Goal: Navigation & Orientation: Find specific page/section

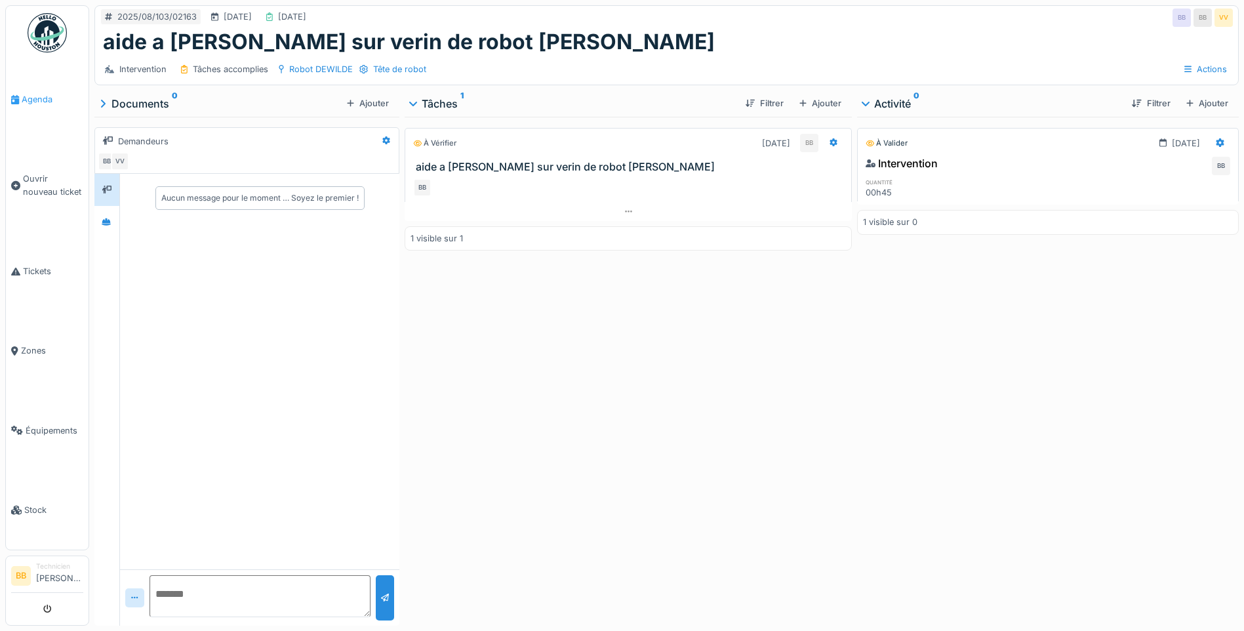
click at [37, 94] on span "Agenda" at bounding box center [53, 99] width 62 height 12
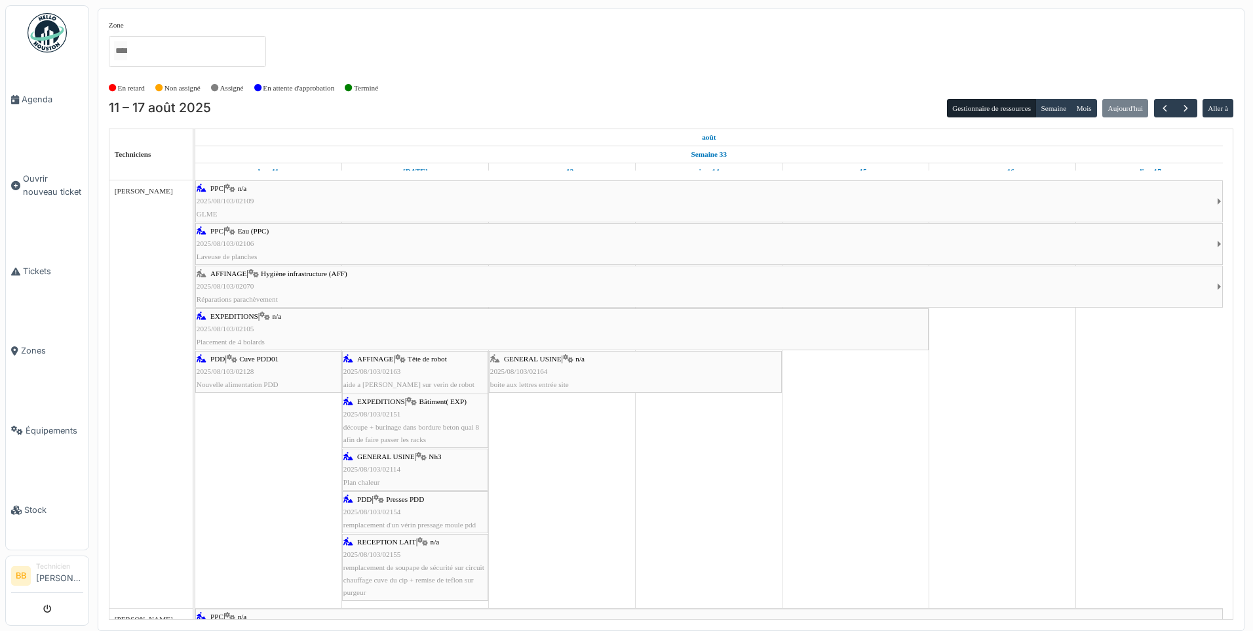
click at [558, 366] on div "GENERAL USINE | n/a 2025/08/103/02164 boite aux lettres entrée site" at bounding box center [635, 372] width 290 height 38
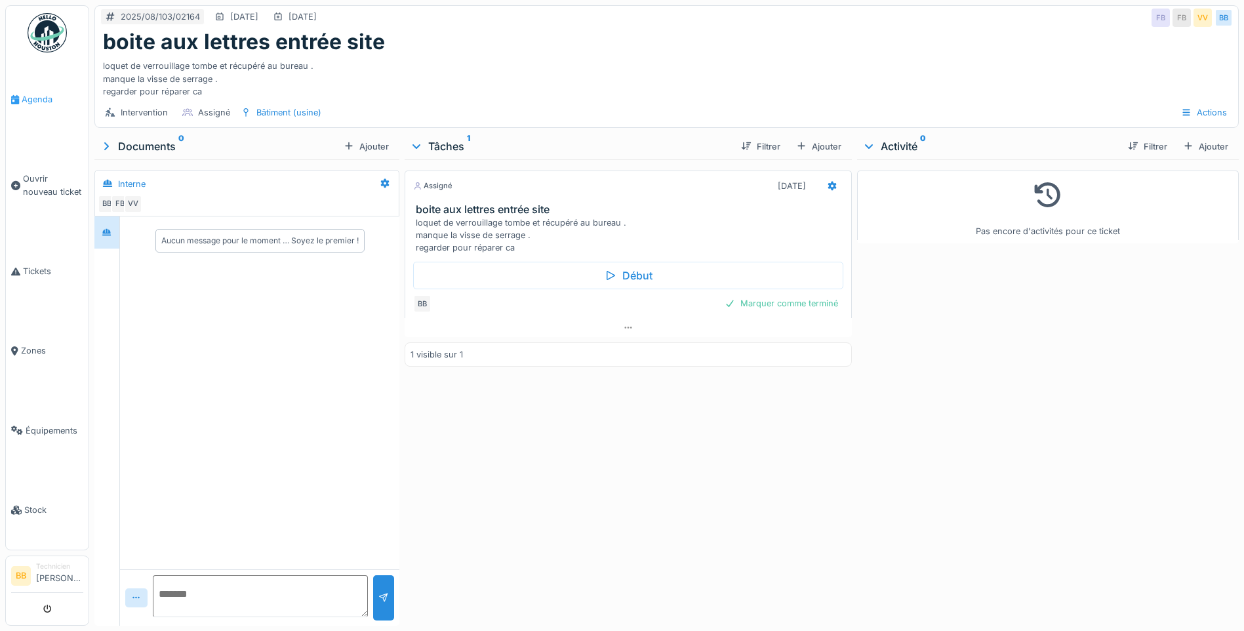
click at [43, 89] on link "Agenda" at bounding box center [47, 99] width 83 height 79
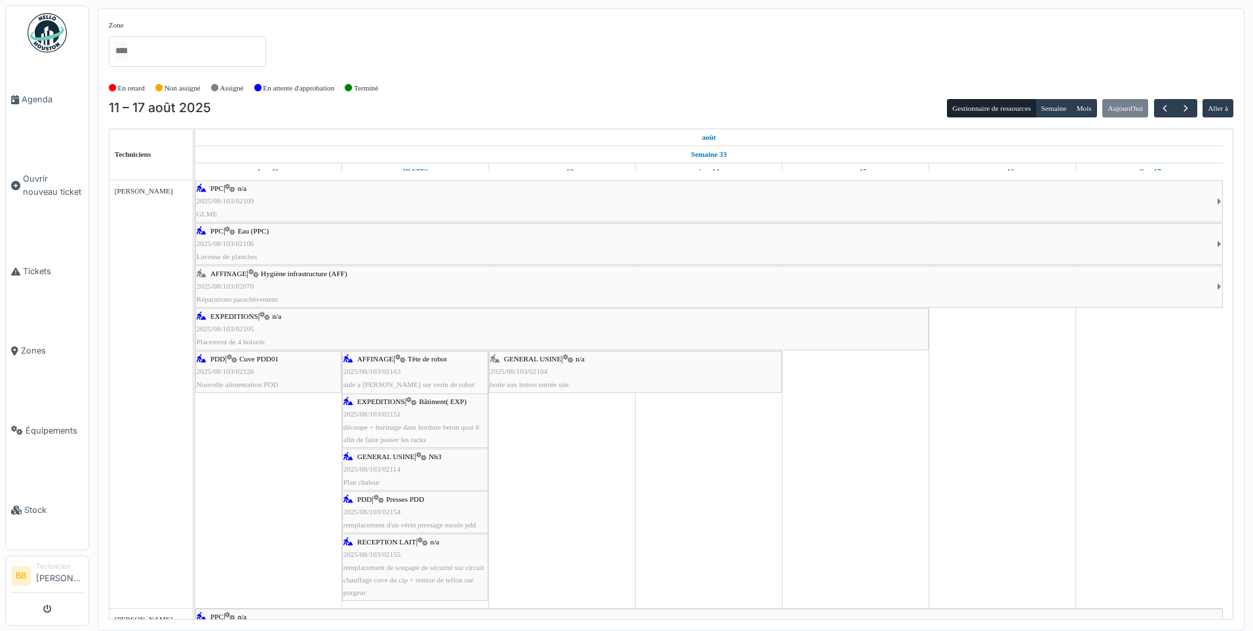
click at [311, 285] on div "AFFINAGE | Hygiène infrastructure (AFF) 2025/08/103/02070 Réparations parachève…" at bounding box center [707, 286] width 1021 height 38
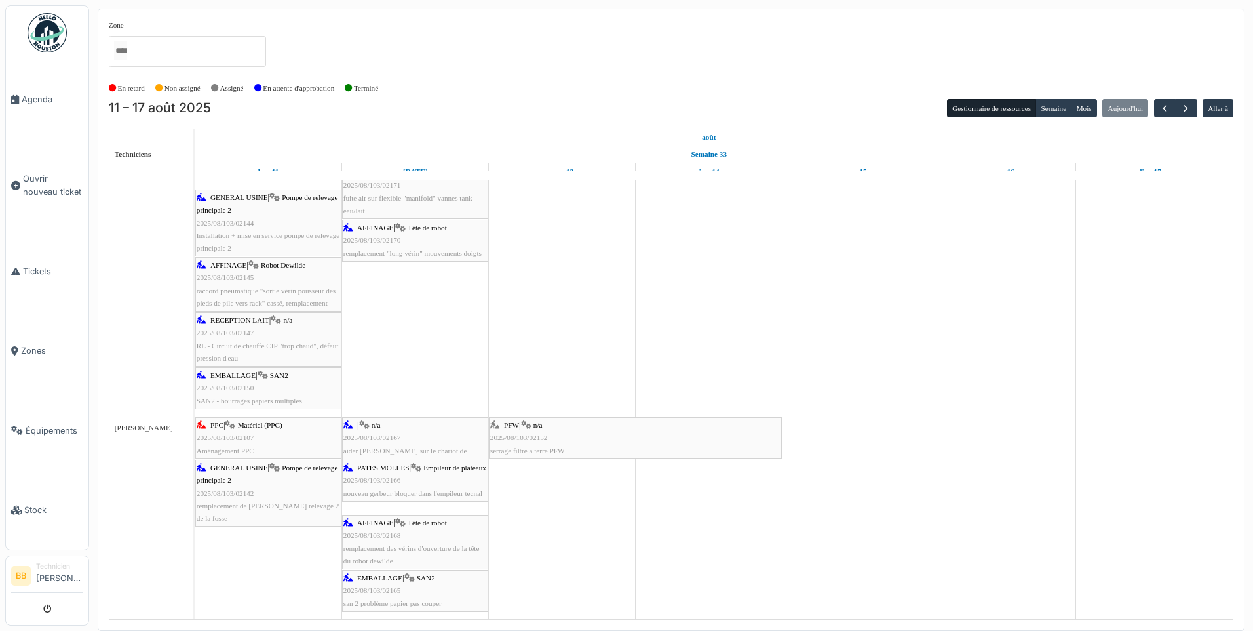
click at [237, 443] on div "PPC | Matériel (PPC) 2025/08/103/02107 Aménagement PPC" at bounding box center [269, 438] width 144 height 38
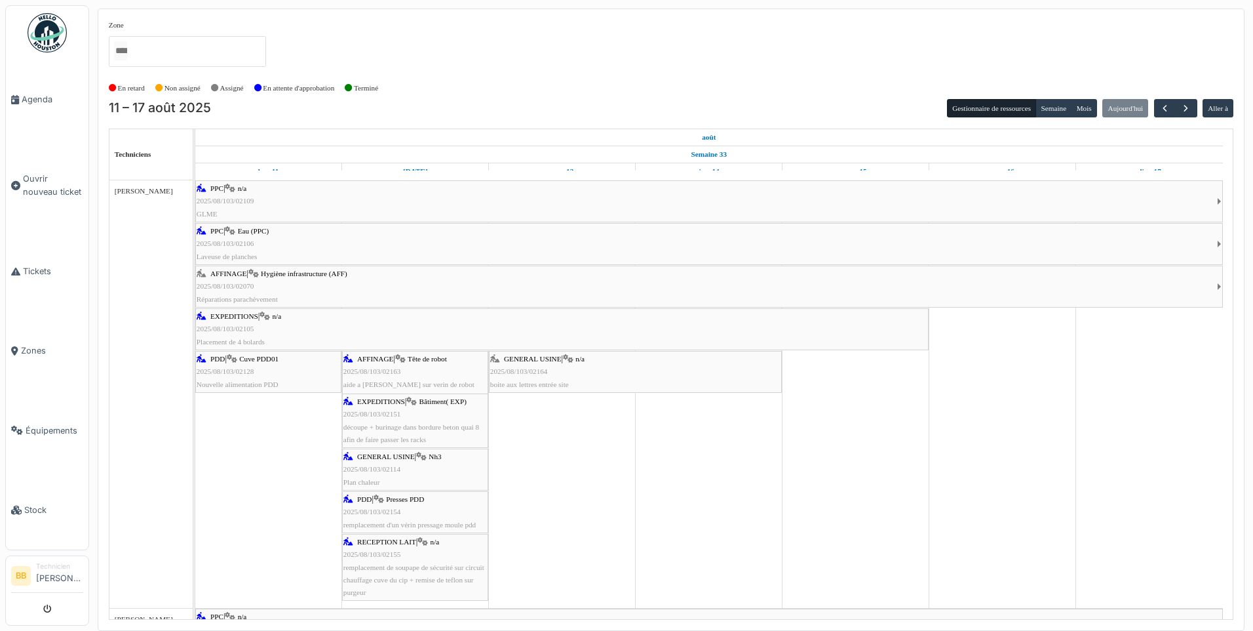
click at [46, 43] on img at bounding box center [47, 32] width 39 height 39
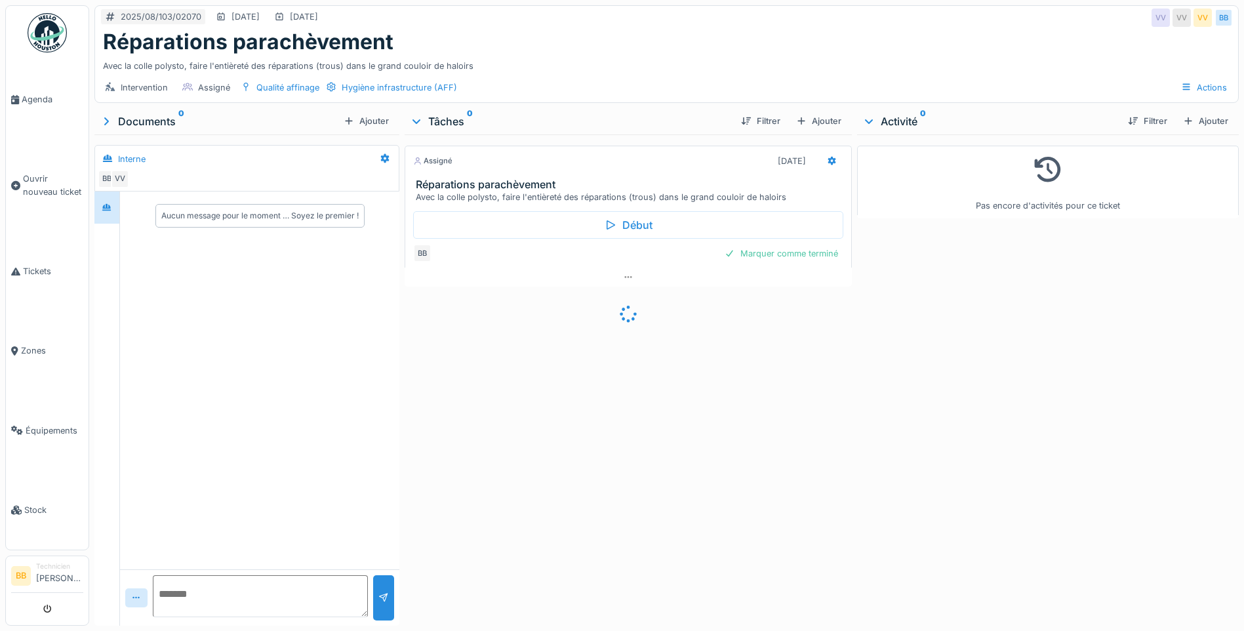
scroll to position [10, 0]
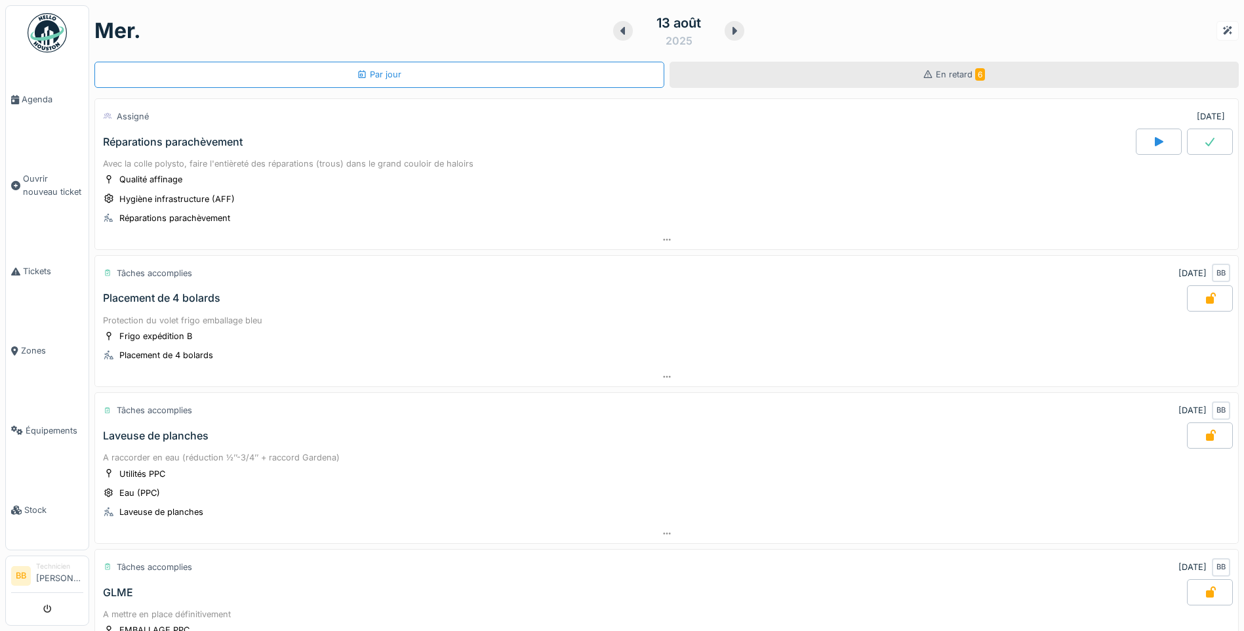
click at [940, 73] on span "En retard 6" at bounding box center [960, 74] width 49 height 10
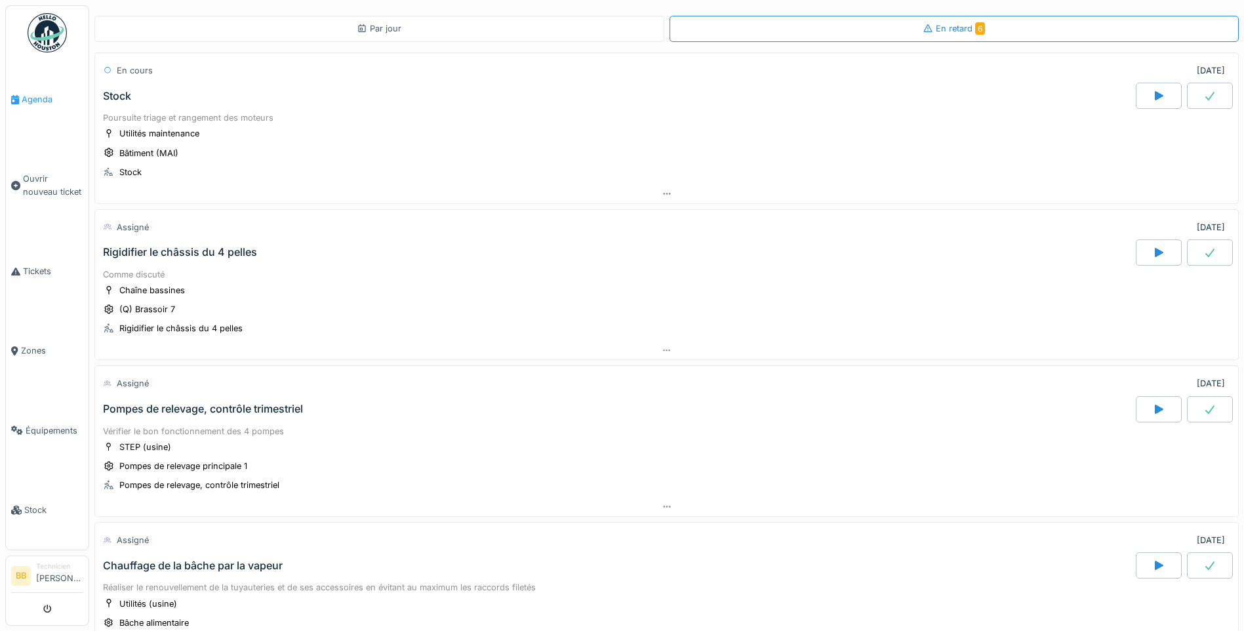
click at [29, 105] on link "Agenda" at bounding box center [47, 99] width 83 height 79
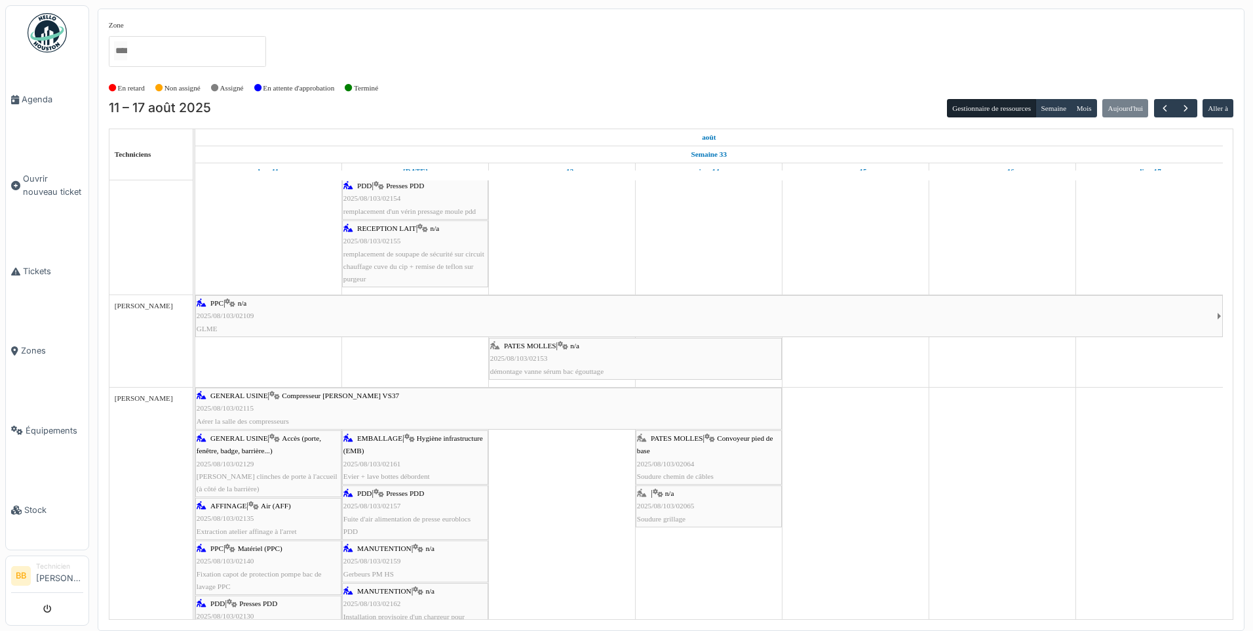
scroll to position [393, 0]
